Goal: Information Seeking & Learning: Stay updated

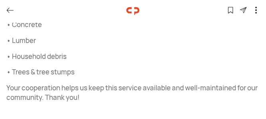
scroll to position [317, 0]
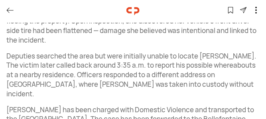
scroll to position [358, 0]
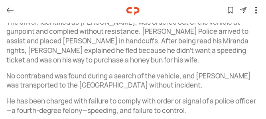
scroll to position [331, 0]
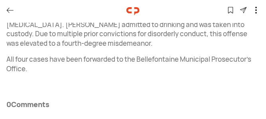
scroll to position [518, 0]
